Goal: Transaction & Acquisition: Purchase product/service

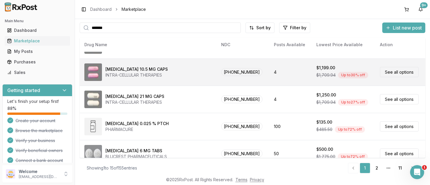
click at [203, 60] on td "Caplyta 10.5 MG CAPS INTRA-CELLULAR THERAPIES" at bounding box center [148, 72] width 137 height 27
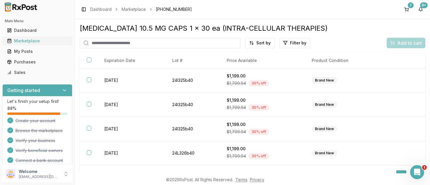
click at [24, 40] on div "Marketplace" at bounding box center [37, 41] width 61 height 6
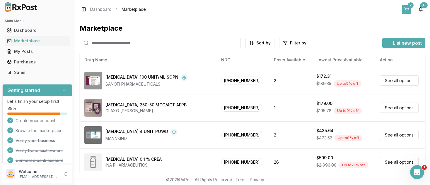
click at [407, 8] on button "7" at bounding box center [406, 9] width 9 height 9
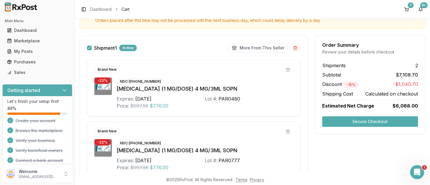
scroll to position [150, 0]
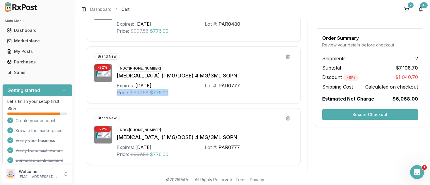
drag, startPoint x: 263, startPoint y: 106, endPoint x: 262, endPoint y: 101, distance: 5.3
click at [262, 102] on div "Brand New - 22 % NDC: [PHONE_NUMBER] [MEDICAL_DATA] (1 MG/DOSE) 4 MG/3ML SOPN E…" at bounding box center [193, 75] width 227 height 181
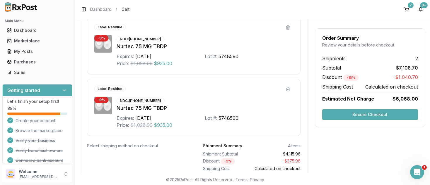
scroll to position [553, 0]
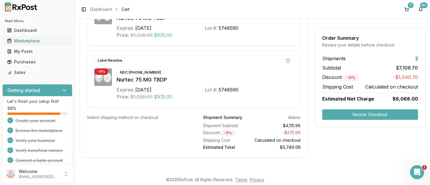
click at [31, 43] on div "Marketplace" at bounding box center [37, 41] width 61 height 6
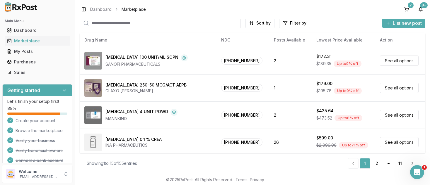
scroll to position [302, 0]
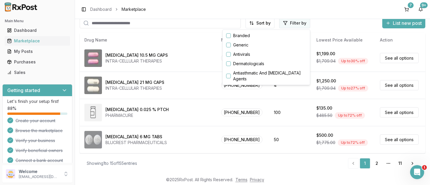
click at [290, 22] on html "Main Menu Dashboard Marketplace My Posts Purchases Sales Getting started Let's …" at bounding box center [215, 92] width 430 height 185
click at [228, 35] on button "button" at bounding box center [228, 35] width 5 height 5
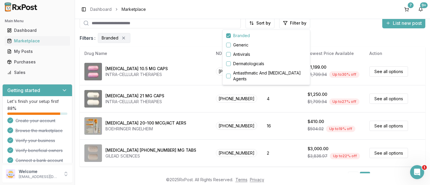
click at [203, 78] on html "Main Menu Dashboard Marketplace My Posts Purchases Sales Getting started Let's …" at bounding box center [215, 92] width 430 height 185
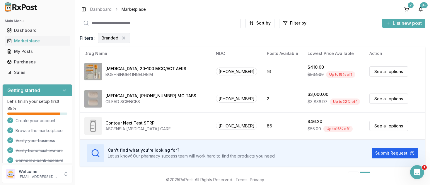
scroll to position [33, 0]
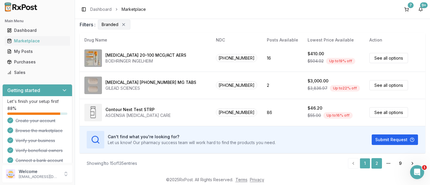
click at [375, 166] on link "2" at bounding box center [376, 163] width 11 height 11
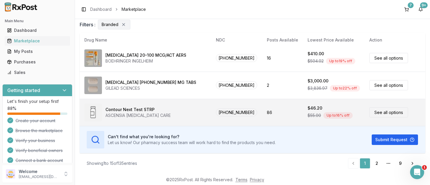
scroll to position [0, 0]
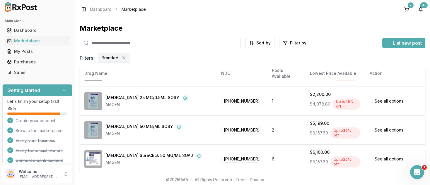
scroll to position [33, 0]
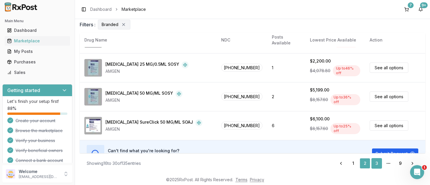
click at [375, 164] on link "3" at bounding box center [376, 163] width 11 height 11
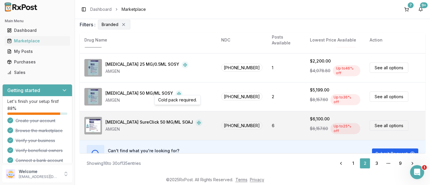
scroll to position [0, 0]
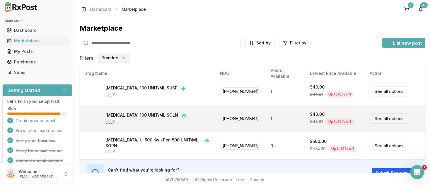
scroll to position [33, 0]
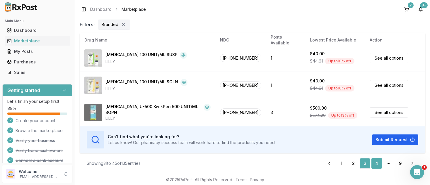
click at [377, 164] on link "4" at bounding box center [376, 163] width 11 height 11
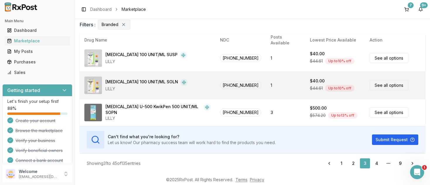
scroll to position [0, 0]
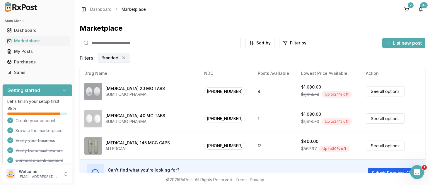
scroll to position [33, 0]
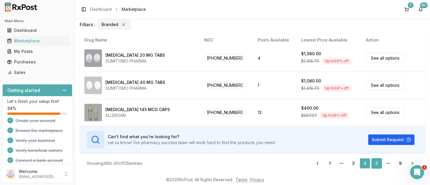
click at [376, 163] on link "5" at bounding box center [376, 163] width 11 height 11
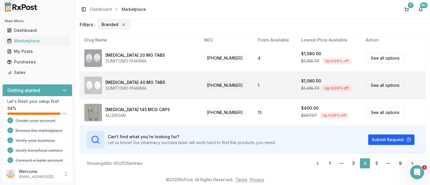
scroll to position [0, 0]
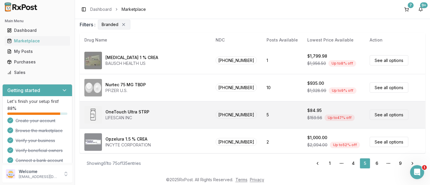
scroll to position [329, 0]
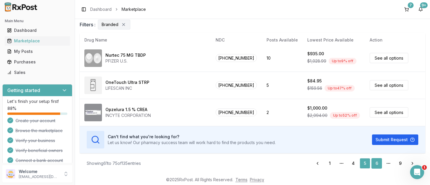
click at [377, 165] on link "6" at bounding box center [376, 163] width 11 height 11
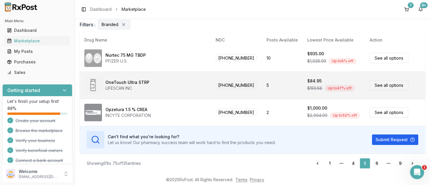
scroll to position [0, 0]
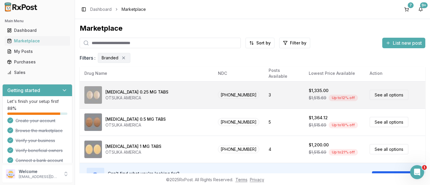
scroll to position [33, 0]
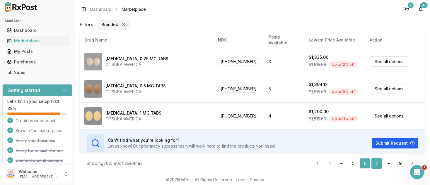
click at [378, 165] on link "7" at bounding box center [376, 163] width 11 height 11
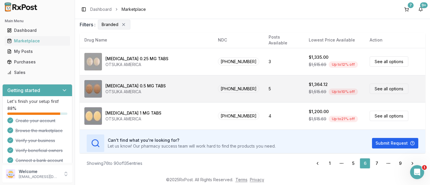
scroll to position [0, 0]
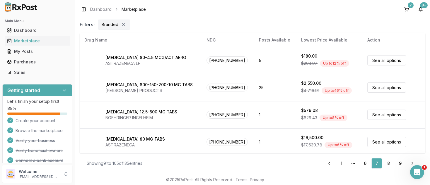
scroll to position [329, 0]
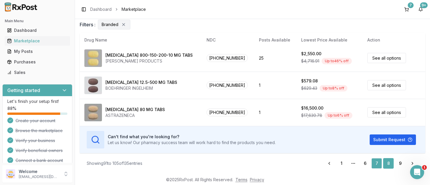
click at [388, 164] on link "8" at bounding box center [388, 163] width 11 height 11
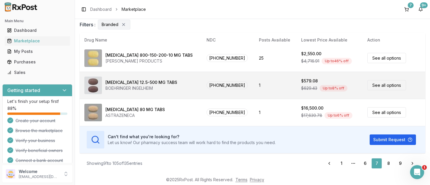
scroll to position [0, 0]
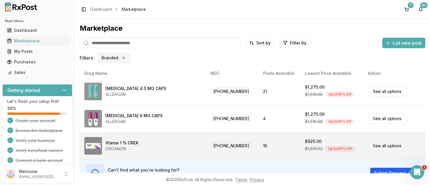
scroll to position [33, 0]
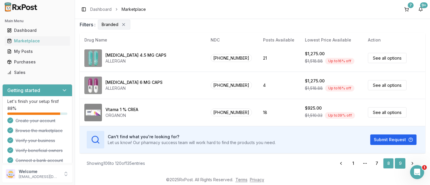
click at [398, 164] on link "9" at bounding box center [400, 163] width 11 height 11
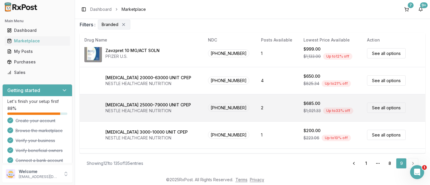
scroll to position [329, 0]
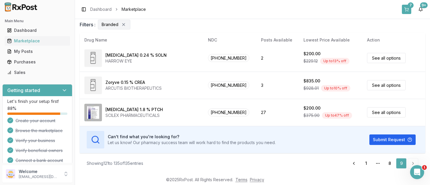
click at [406, 9] on button "7" at bounding box center [406, 9] width 9 height 9
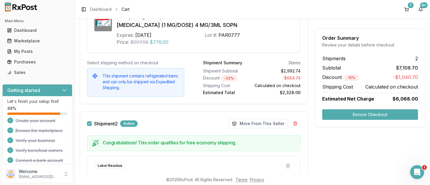
scroll to position [553, 0]
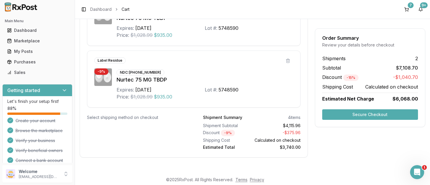
click at [362, 114] on button "Secure Checkout" at bounding box center [370, 115] width 96 height 11
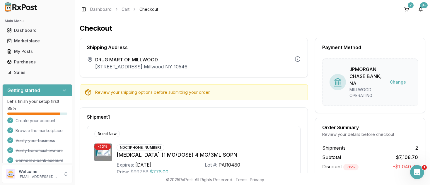
scroll to position [247, 0]
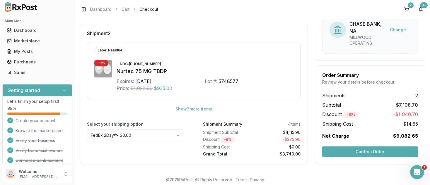
click at [378, 150] on button "Confirm Order" at bounding box center [370, 152] width 96 height 11
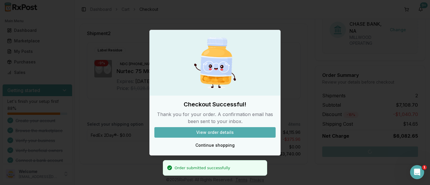
click at [218, 132] on button "View order details" at bounding box center [214, 132] width 121 height 11
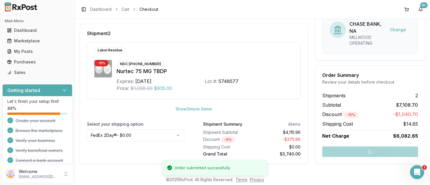
scroll to position [21, 0]
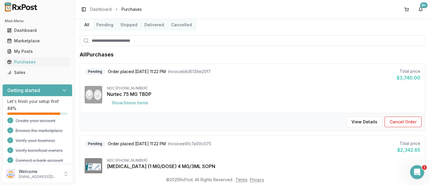
click at [104, 25] on button "Pending" at bounding box center [105, 24] width 24 height 9
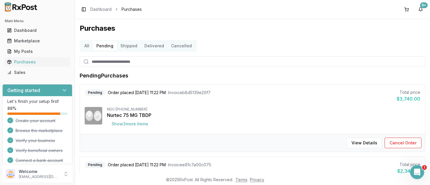
click at [128, 46] on button "Shipped" at bounding box center [129, 45] width 24 height 9
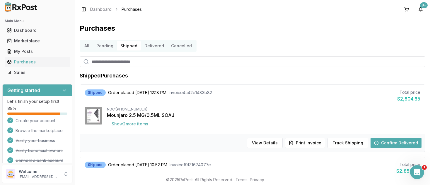
click at [175, 47] on button "Cancelled" at bounding box center [181, 45] width 28 height 9
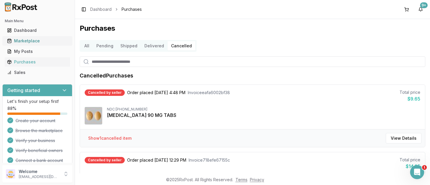
click at [23, 40] on div "Marketplace" at bounding box center [37, 41] width 61 height 6
